Goal: Transaction & Acquisition: Purchase product/service

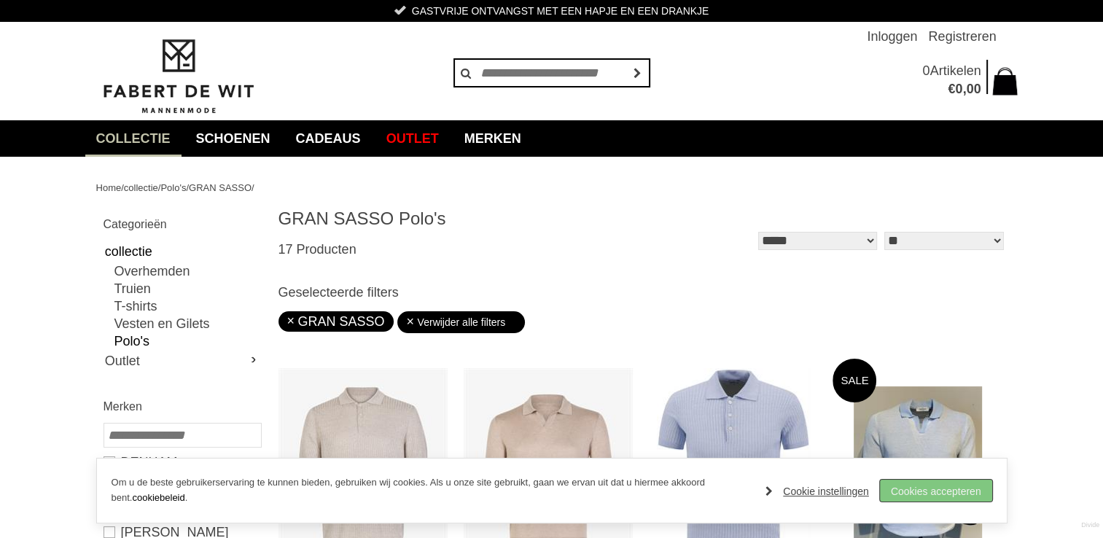
click at [966, 488] on link "Cookies accepteren" at bounding box center [936, 491] width 112 height 22
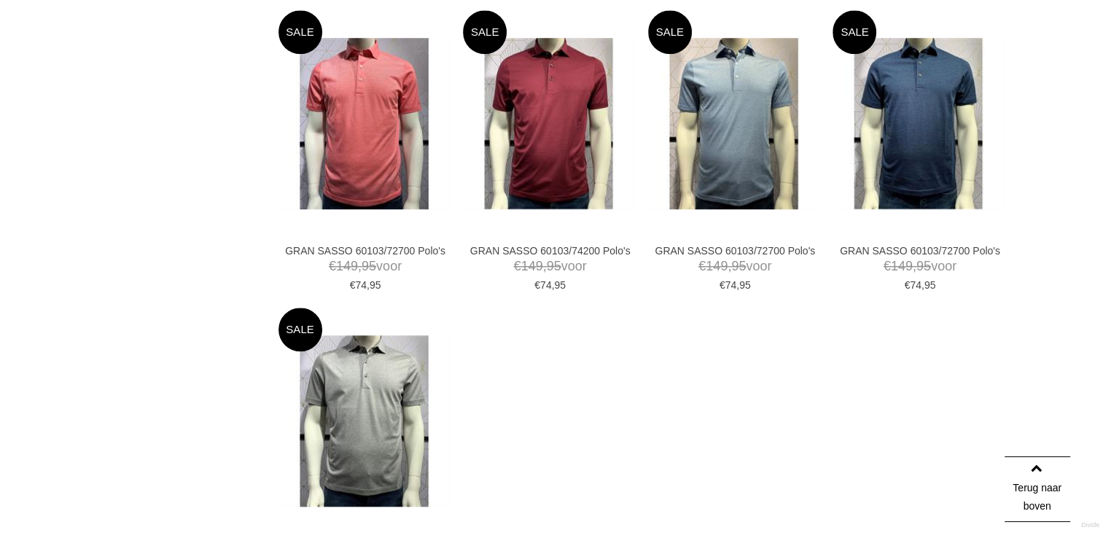
scroll to position [1244, 0]
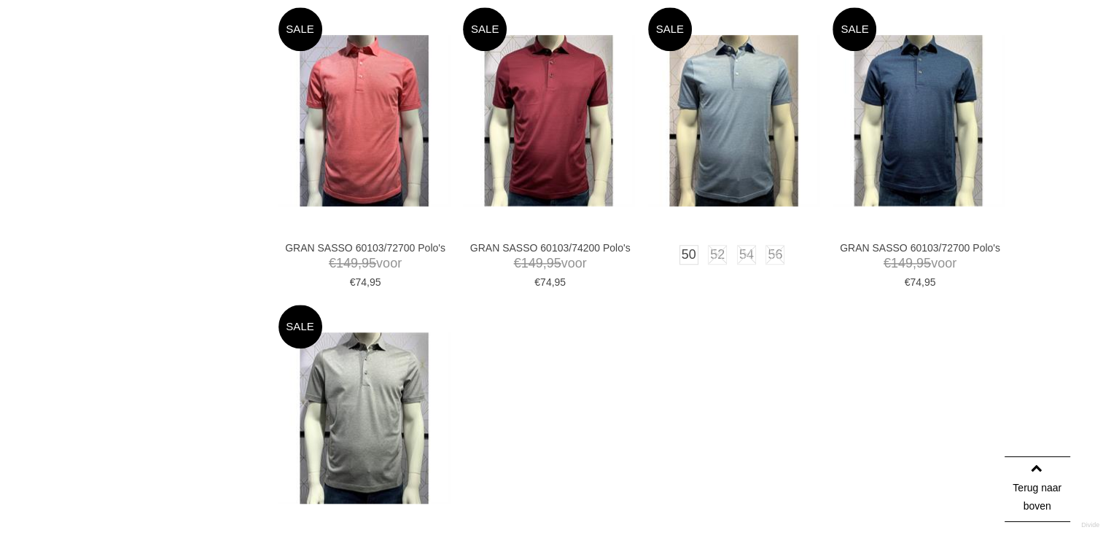
click at [761, 155] on img at bounding box center [733, 120] width 171 height 171
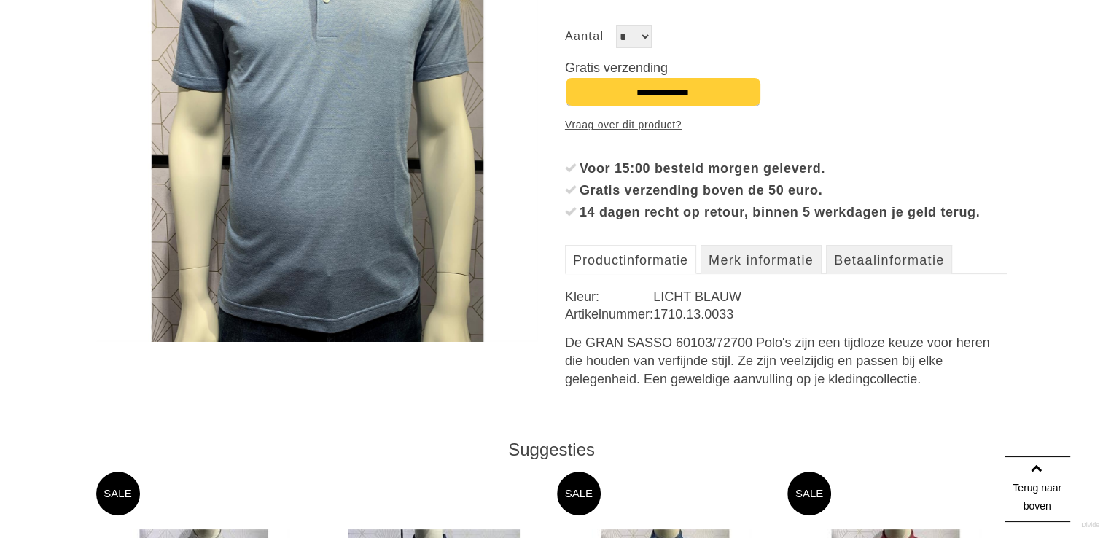
scroll to position [348, 0]
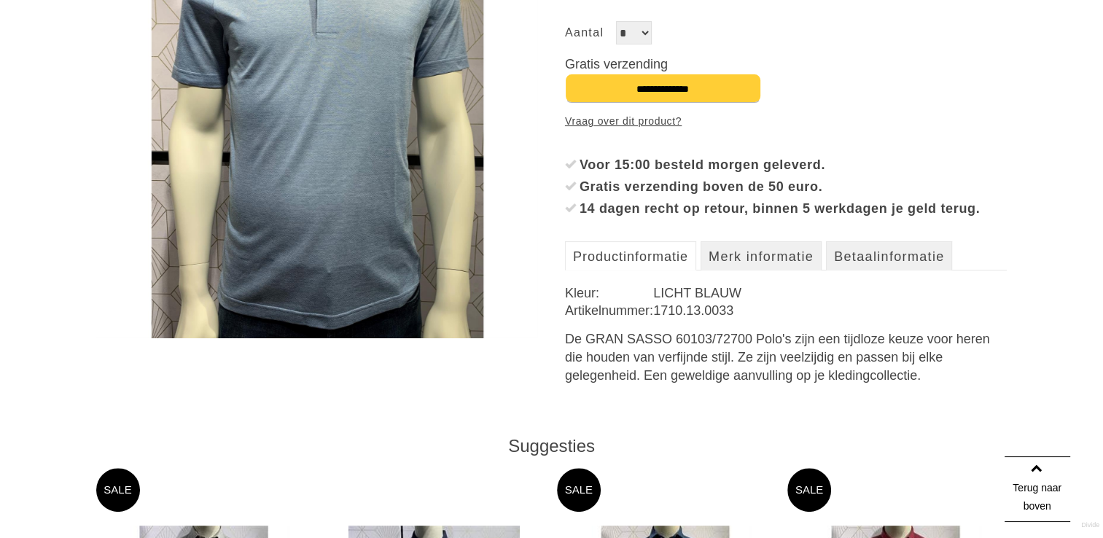
click at [669, 270] on link "Productinformatie" at bounding box center [630, 255] width 131 height 29
click at [336, 159] on img at bounding box center [317, 117] width 442 height 442
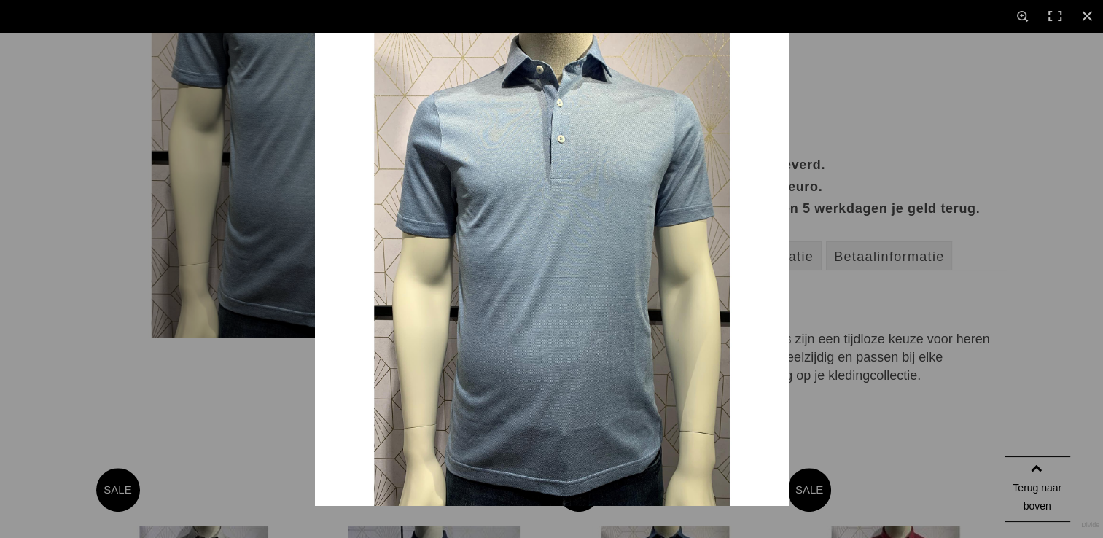
click at [520, 308] on img at bounding box center [552, 269] width 474 height 474
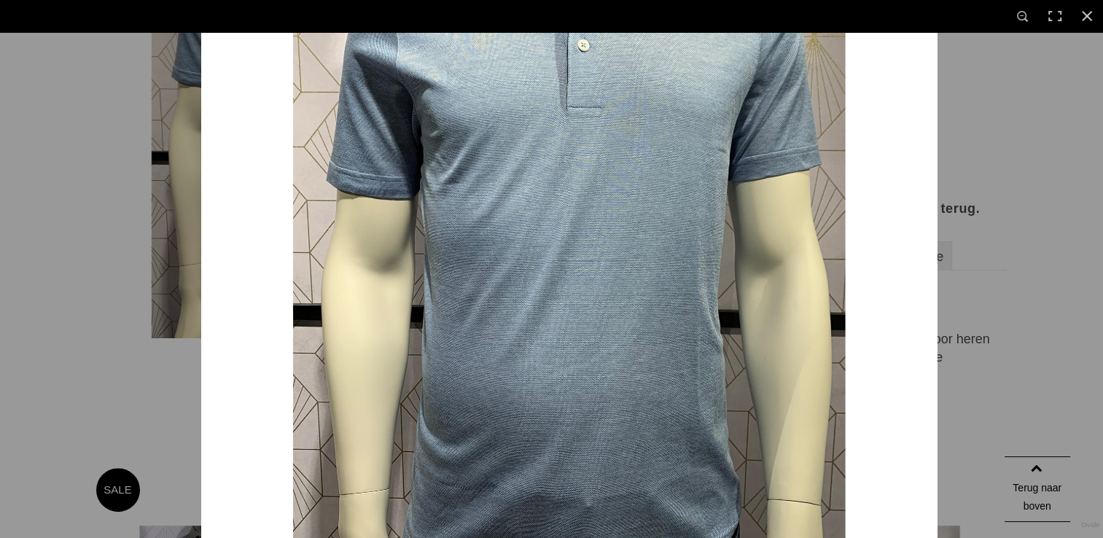
click at [520, 308] on img at bounding box center [569, 248] width 736 height 736
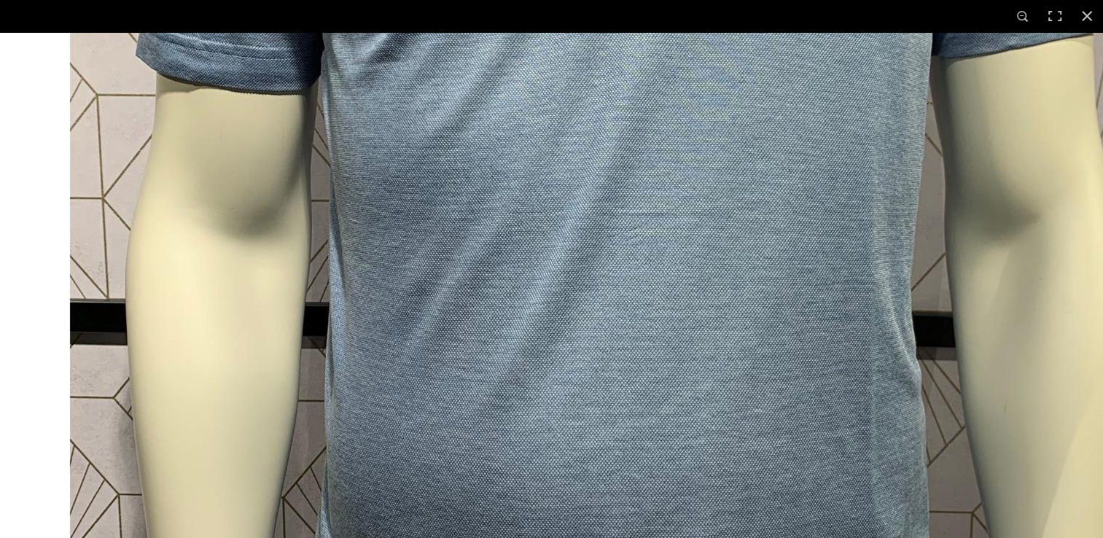
click at [520, 308] on img at bounding box center [617, 188] width 1458 height 1458
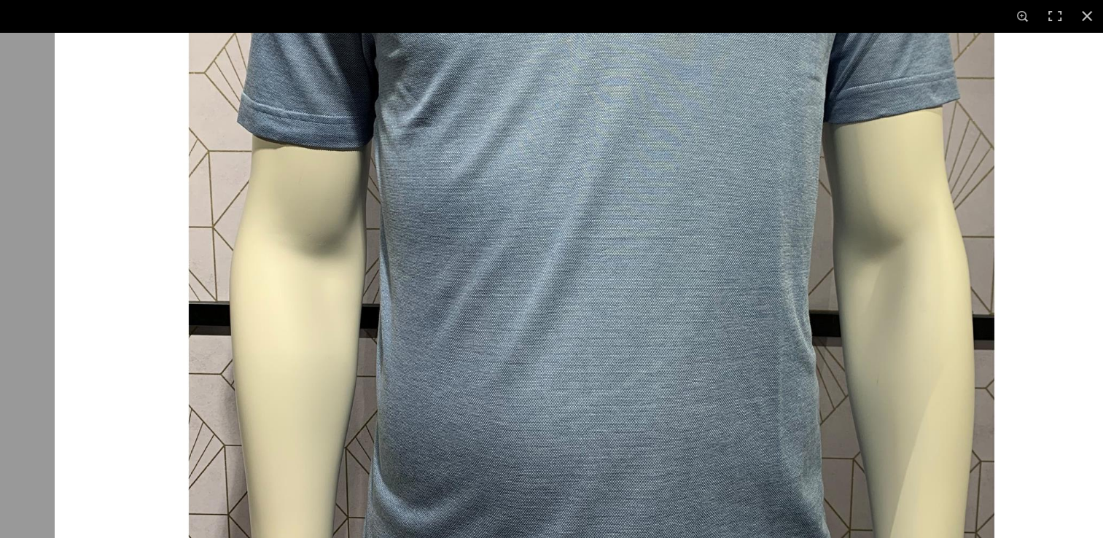
click at [520, 308] on img at bounding box center [592, 220] width 1074 height 1074
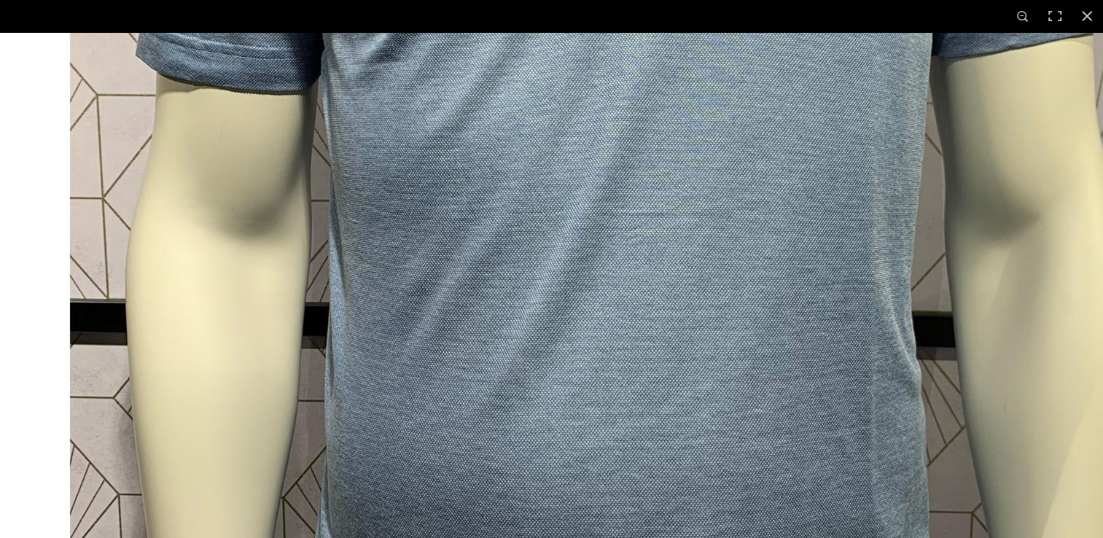
click at [520, 308] on img at bounding box center [617, 188] width 1458 height 1458
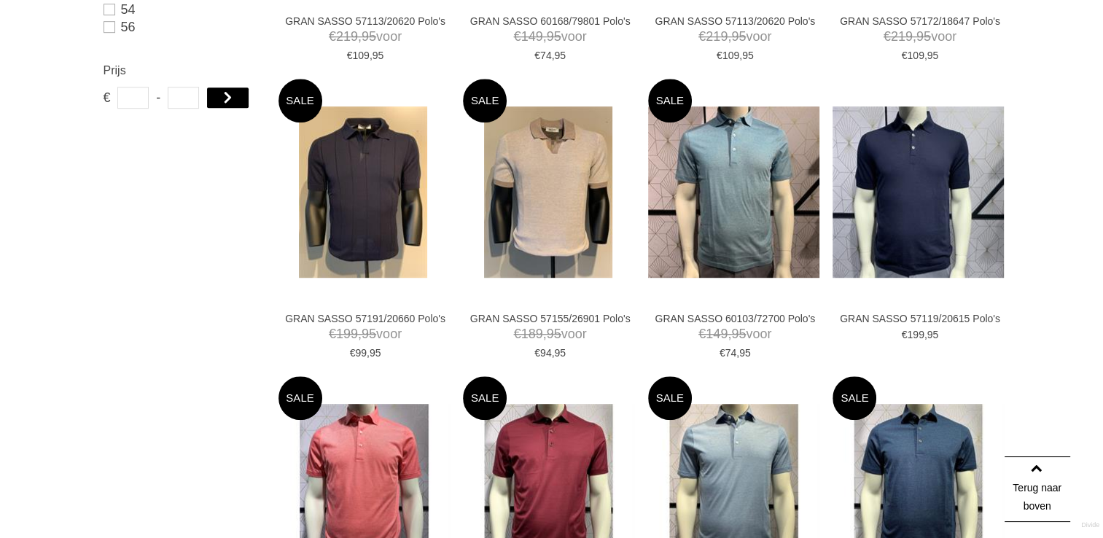
scroll to position [405, 0]
